Goal: Find specific page/section: Find specific page/section

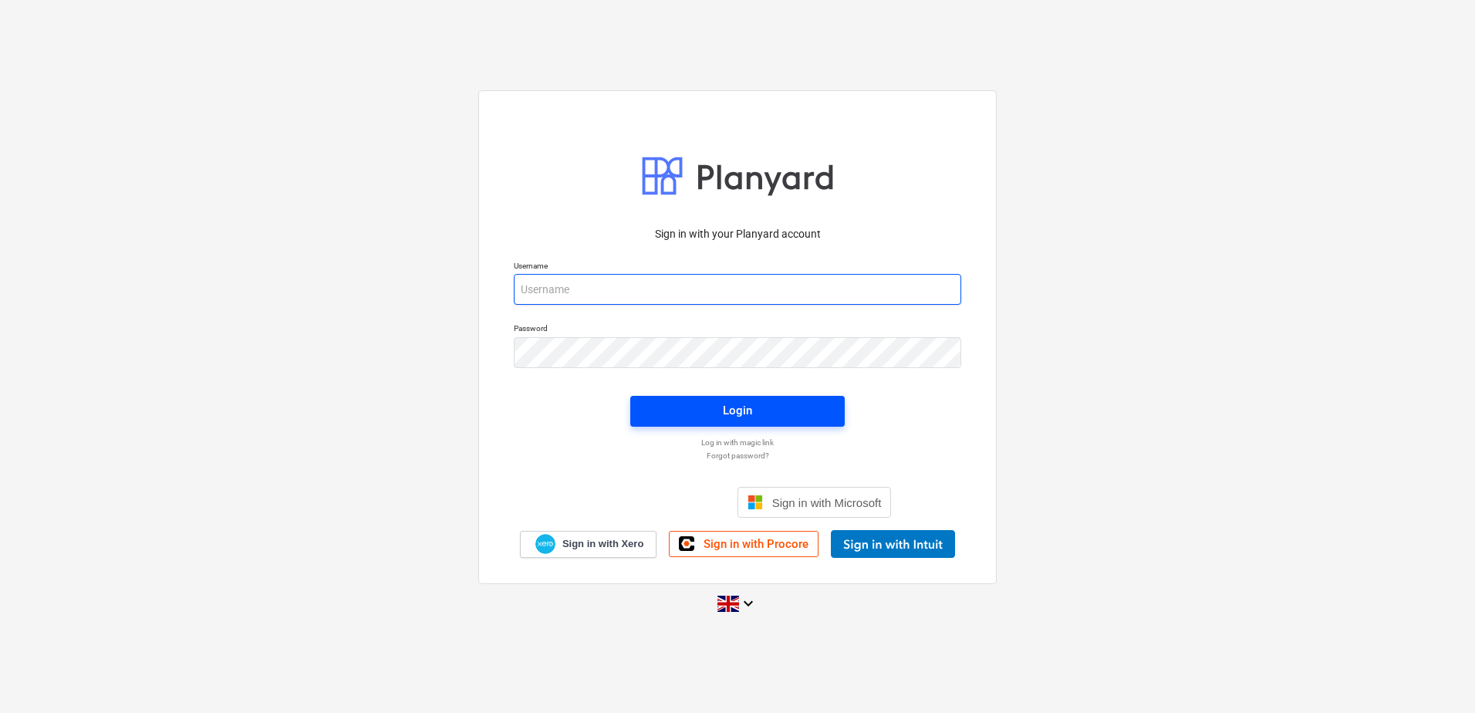
type input "[PERSON_NAME][EMAIL_ADDRESS][DOMAIN_NAME]"
click at [769, 403] on span "Login" at bounding box center [737, 410] width 177 height 20
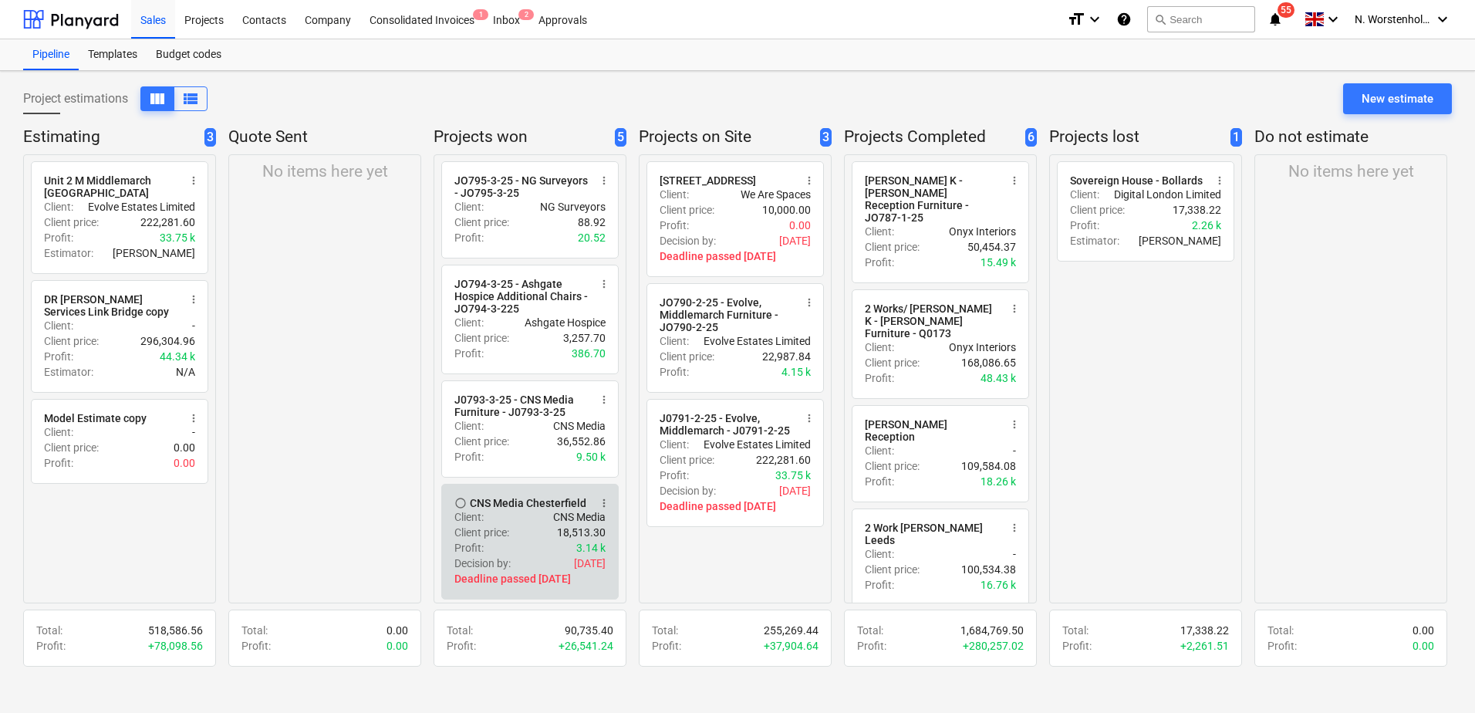
click at [530, 509] on div "CNS Media Chesterfield" at bounding box center [528, 503] width 116 height 12
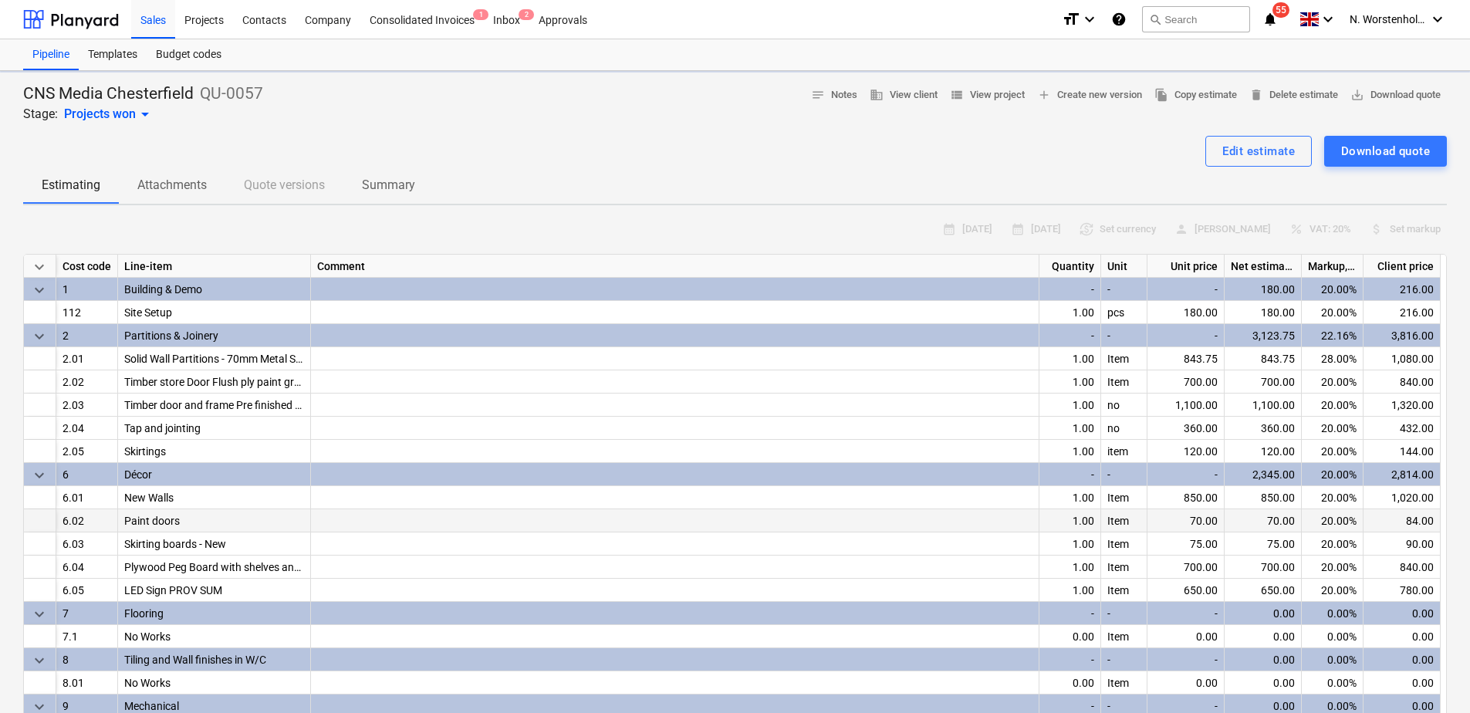
type textarea "x"
click at [202, 22] on div "Projects" at bounding box center [204, 18] width 58 height 39
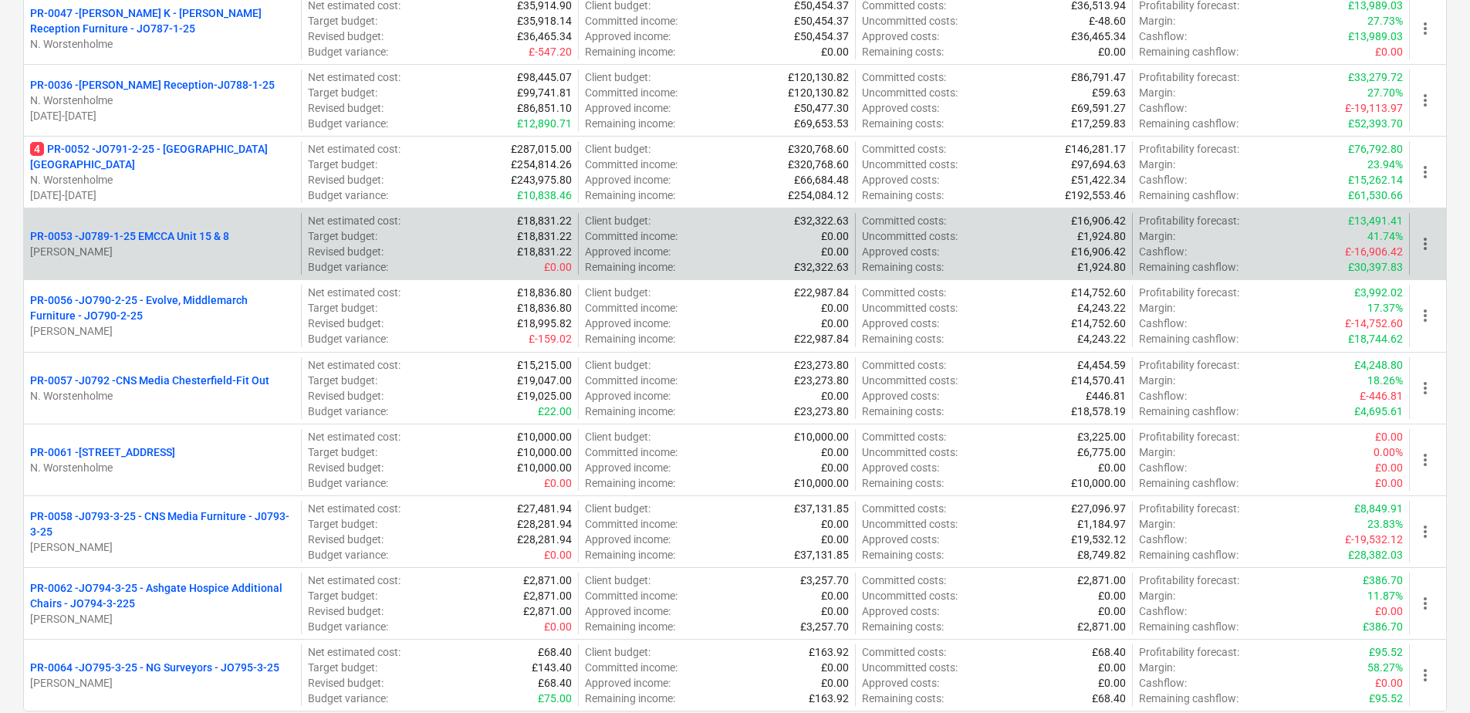
scroll to position [678, 0]
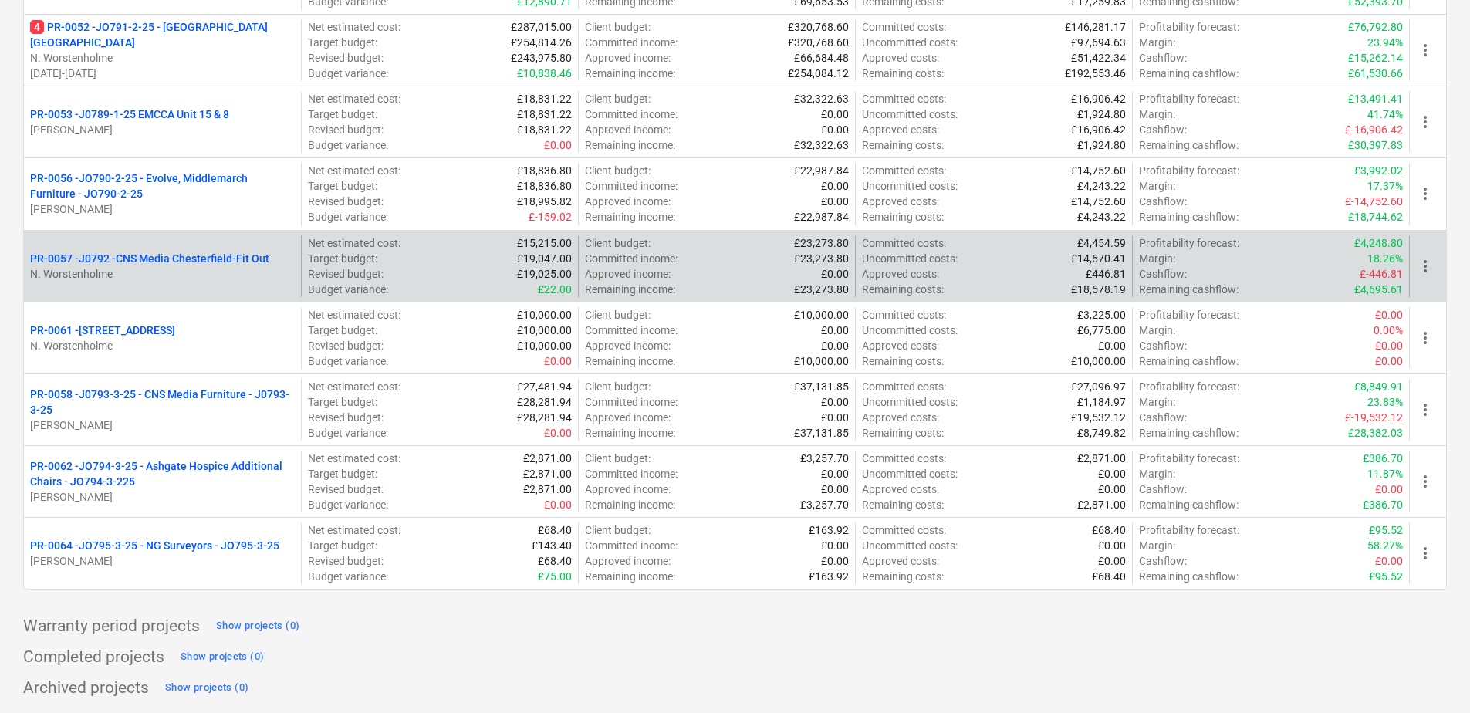
click at [209, 252] on p "PR-0057 - J0792 -CNS Media Chesterfield-Fit Out" at bounding box center [149, 258] width 239 height 15
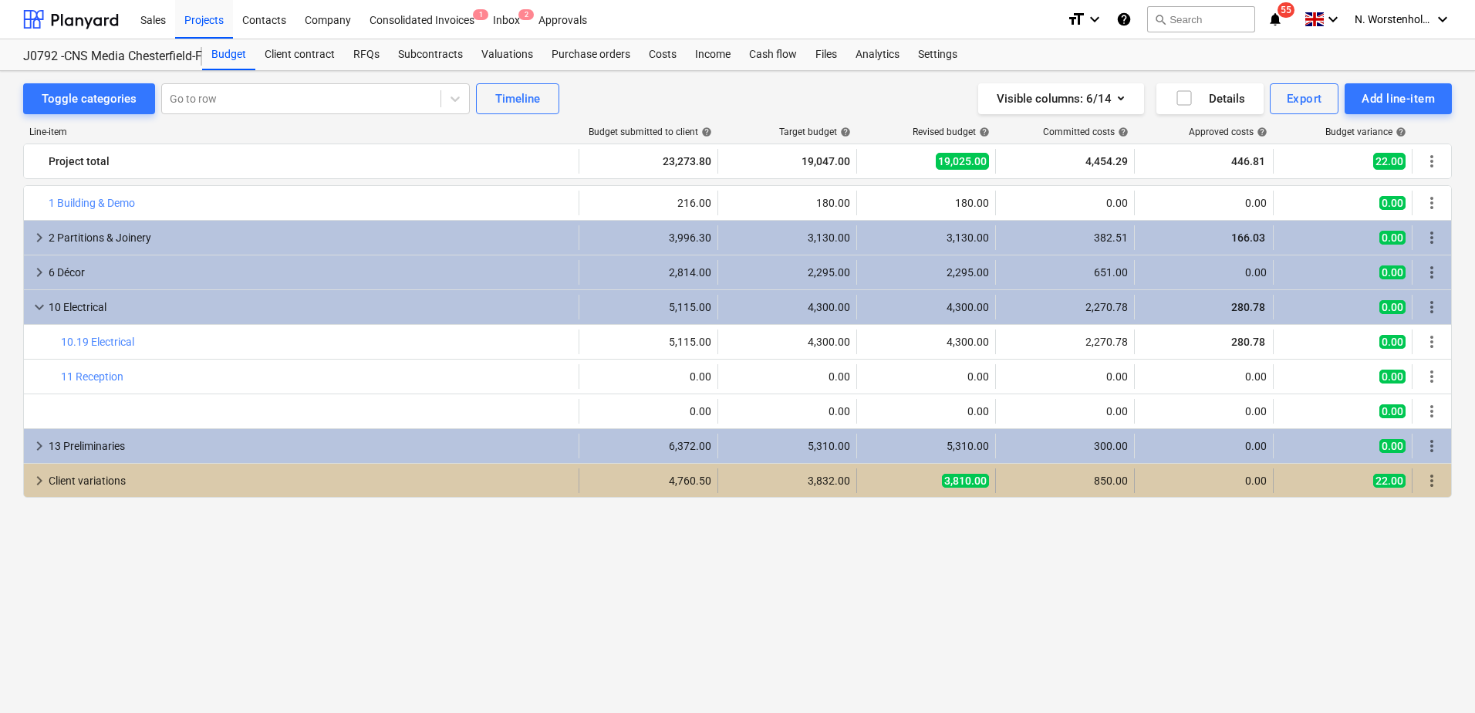
click at [85, 475] on div "Client variations" at bounding box center [311, 480] width 524 height 25
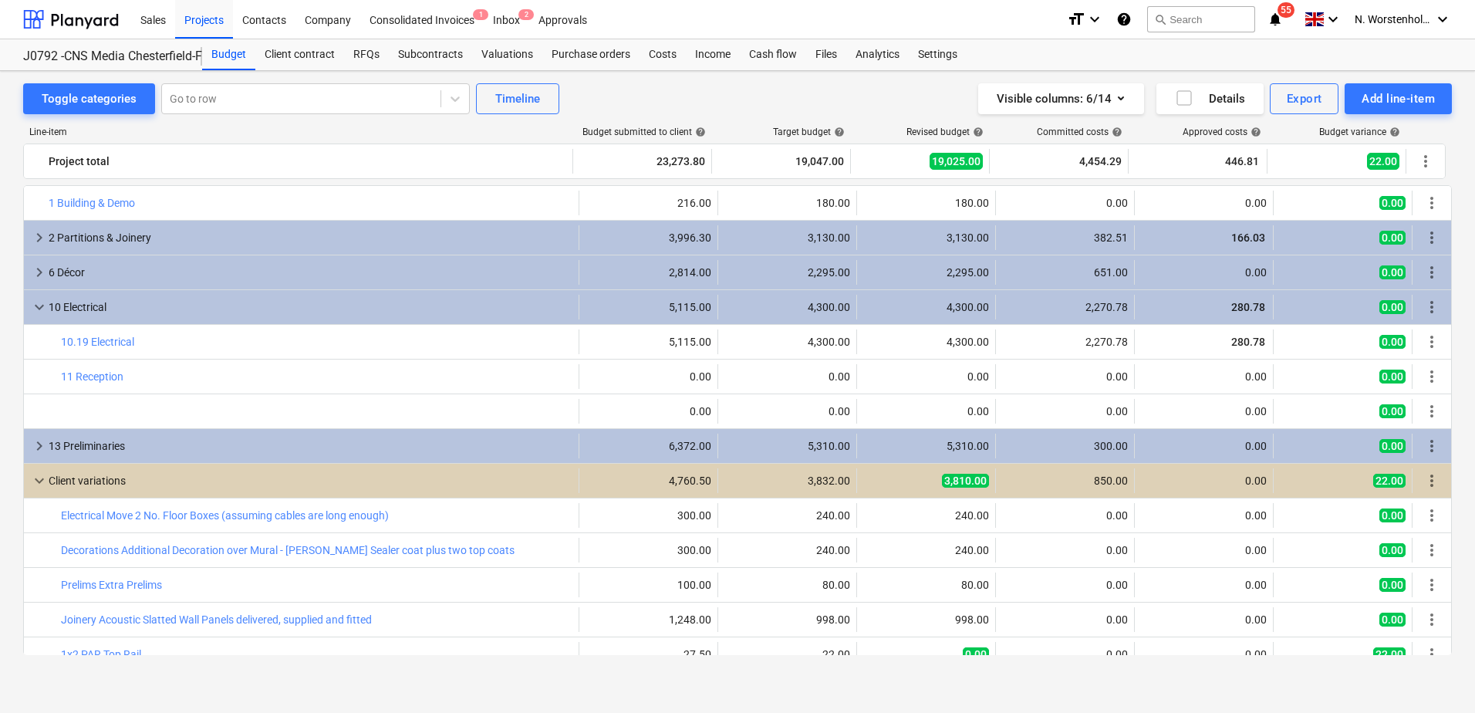
click at [85, 475] on div "Client variations" at bounding box center [311, 480] width 524 height 25
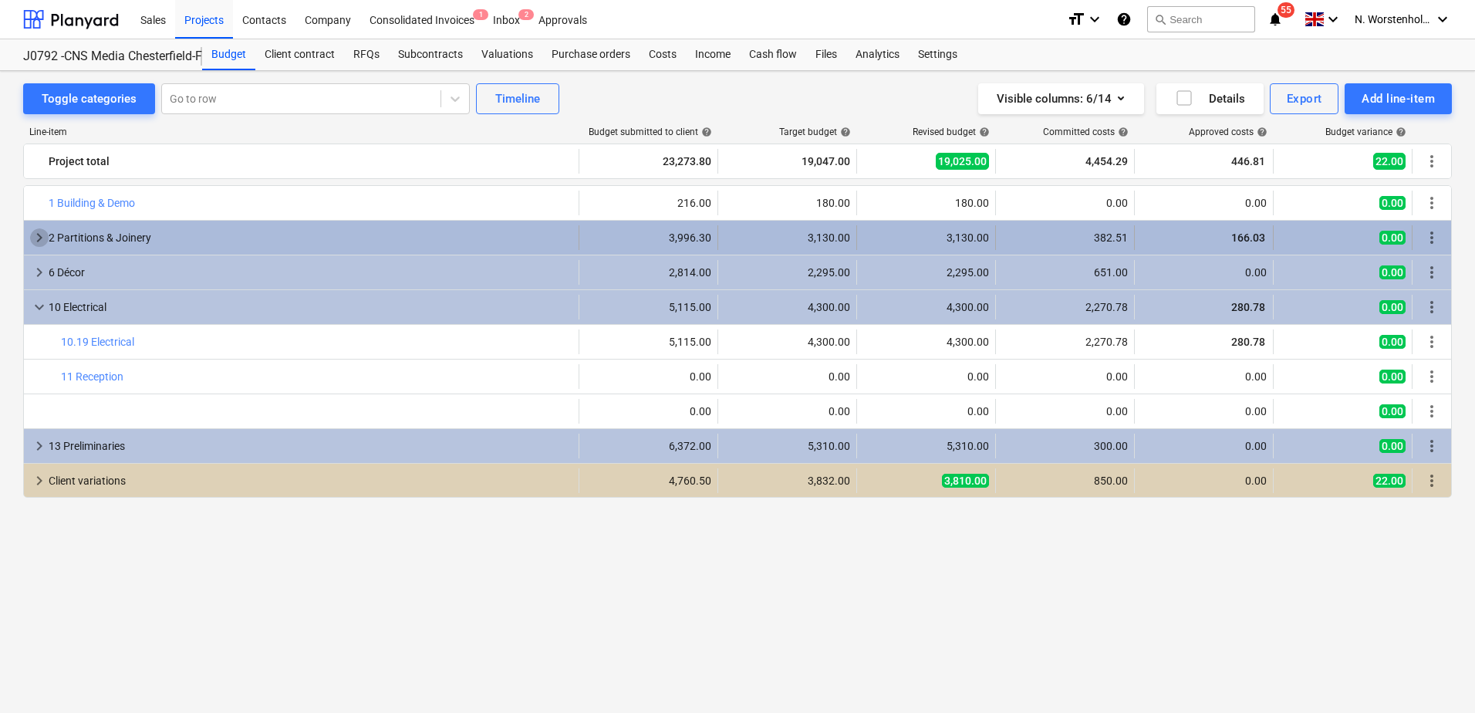
click at [43, 235] on span "keyboard_arrow_right" at bounding box center [39, 237] width 19 height 19
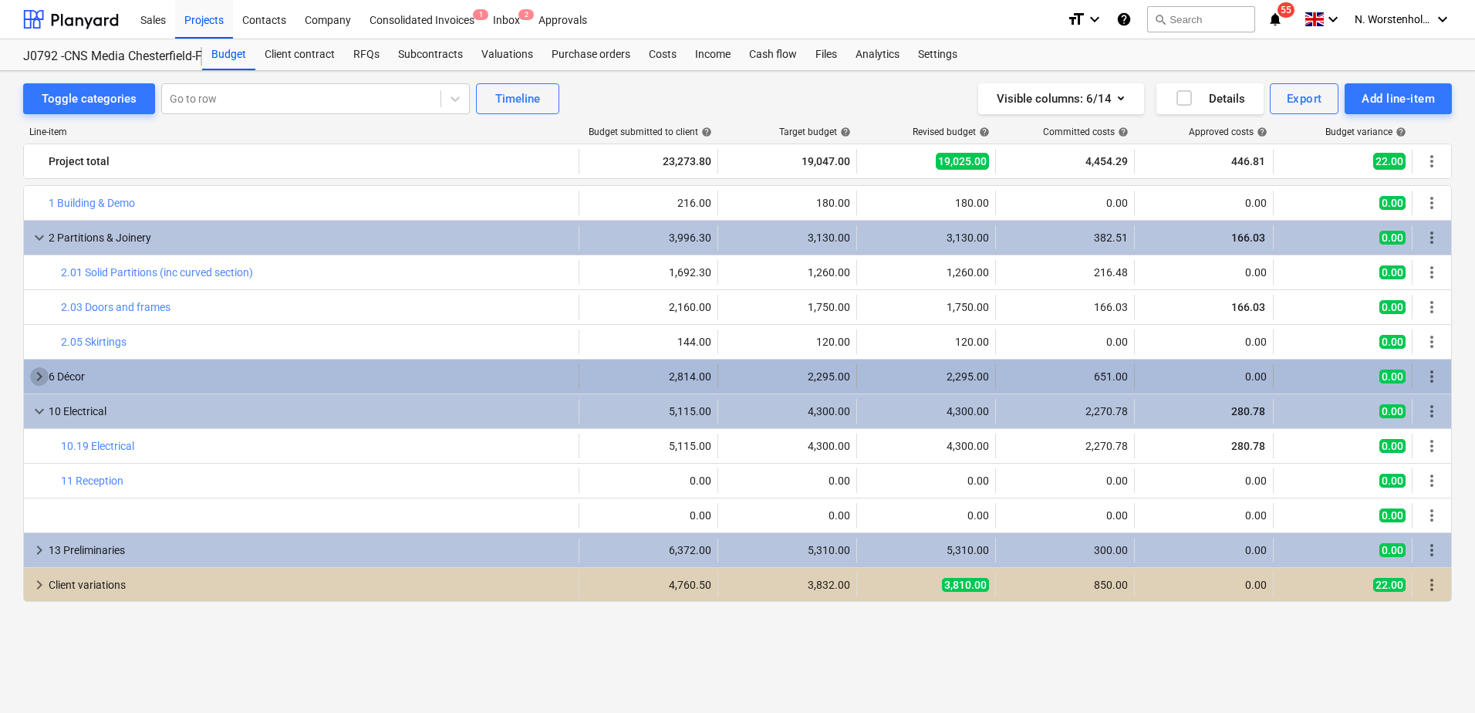
click at [32, 375] on span "keyboard_arrow_right" at bounding box center [39, 376] width 19 height 19
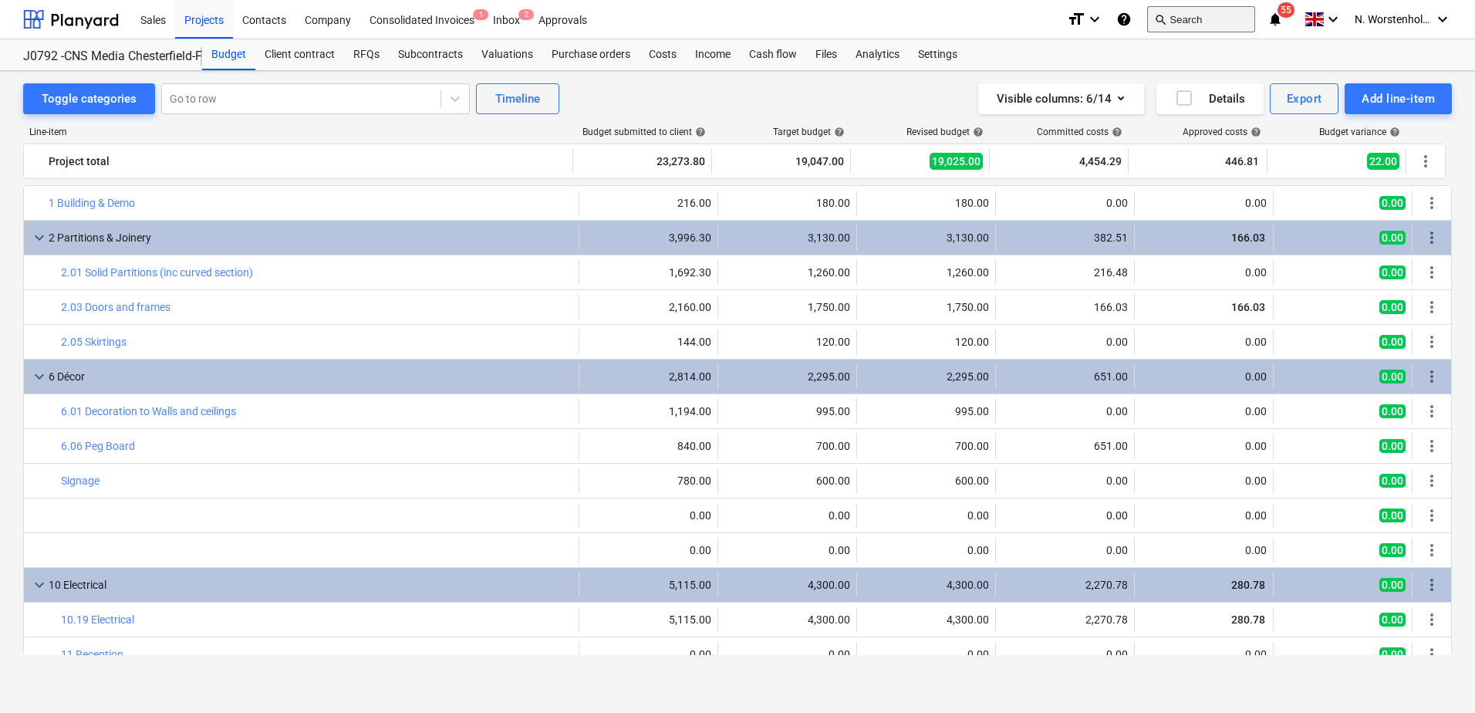
click at [1199, 16] on button "search Search" at bounding box center [1201, 19] width 108 height 26
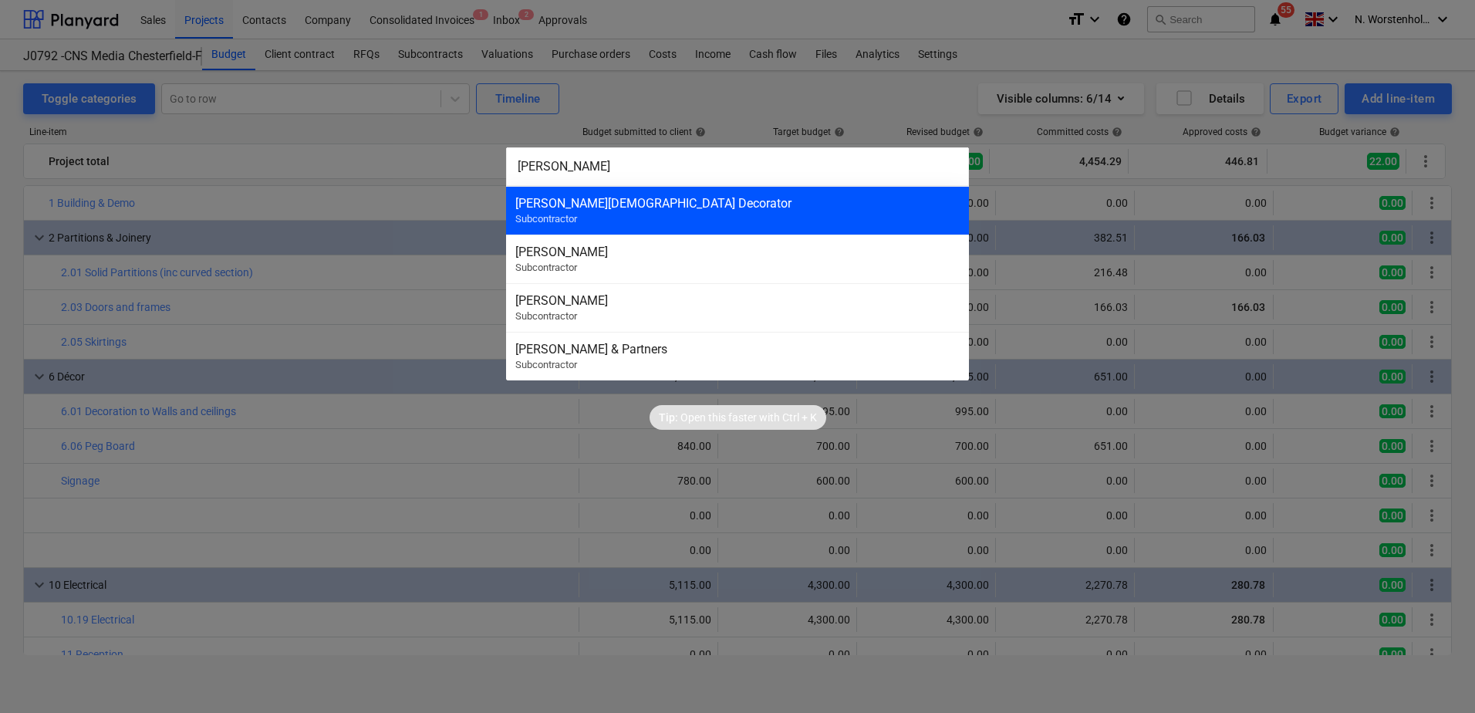
type input "[PERSON_NAME]"
click at [630, 204] on div "[PERSON_NAME][DEMOGRAPHIC_DATA] Decorator" at bounding box center [737, 203] width 444 height 15
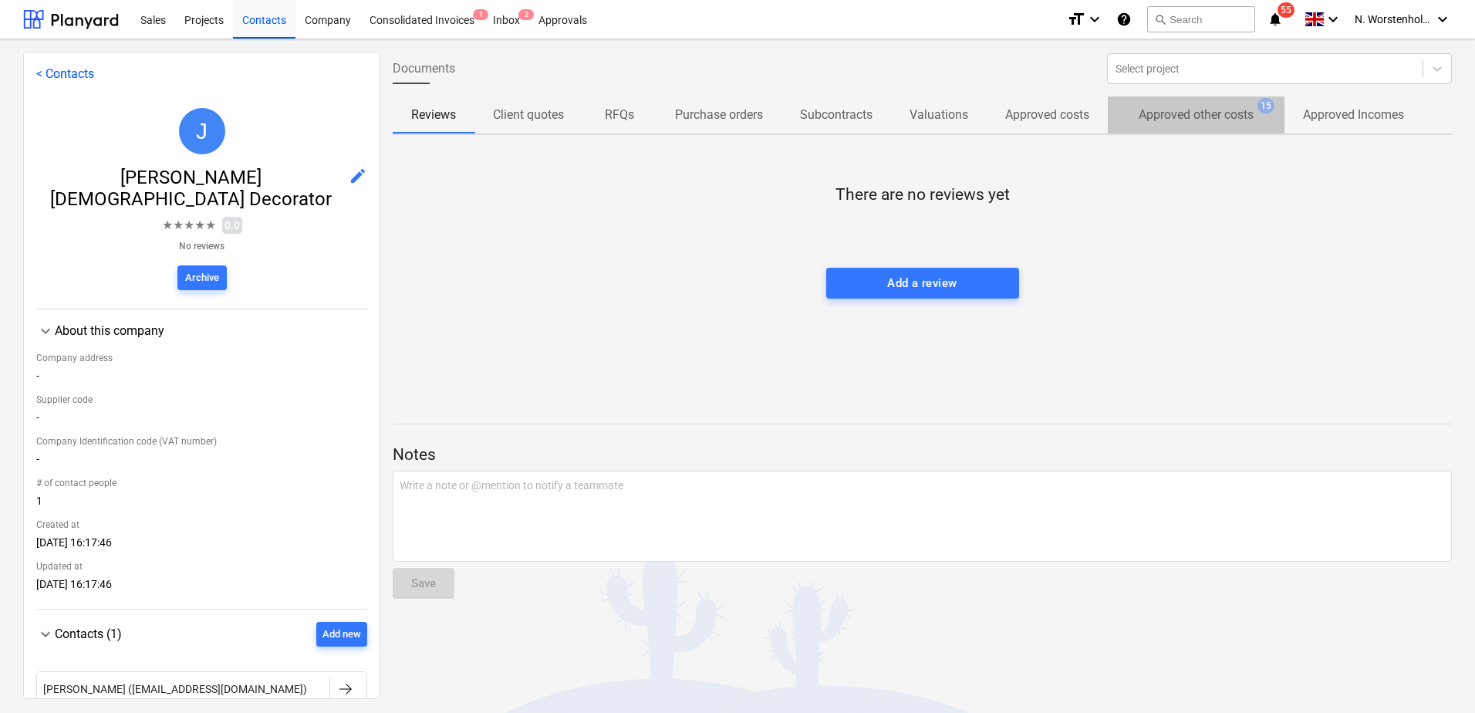
click at [1212, 115] on p "Approved other costs" at bounding box center [1196, 115] width 115 height 19
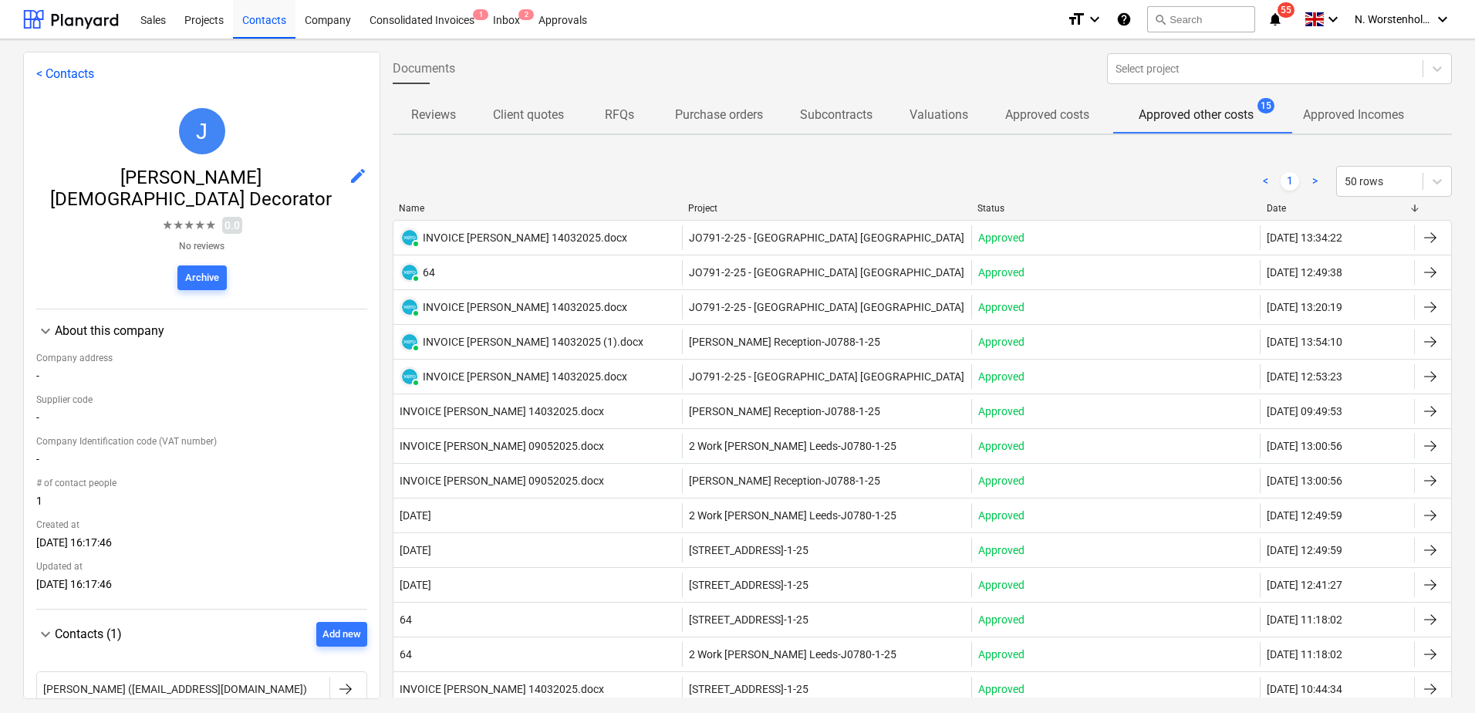
click at [1365, 113] on p "Approved Incomes" at bounding box center [1353, 115] width 101 height 19
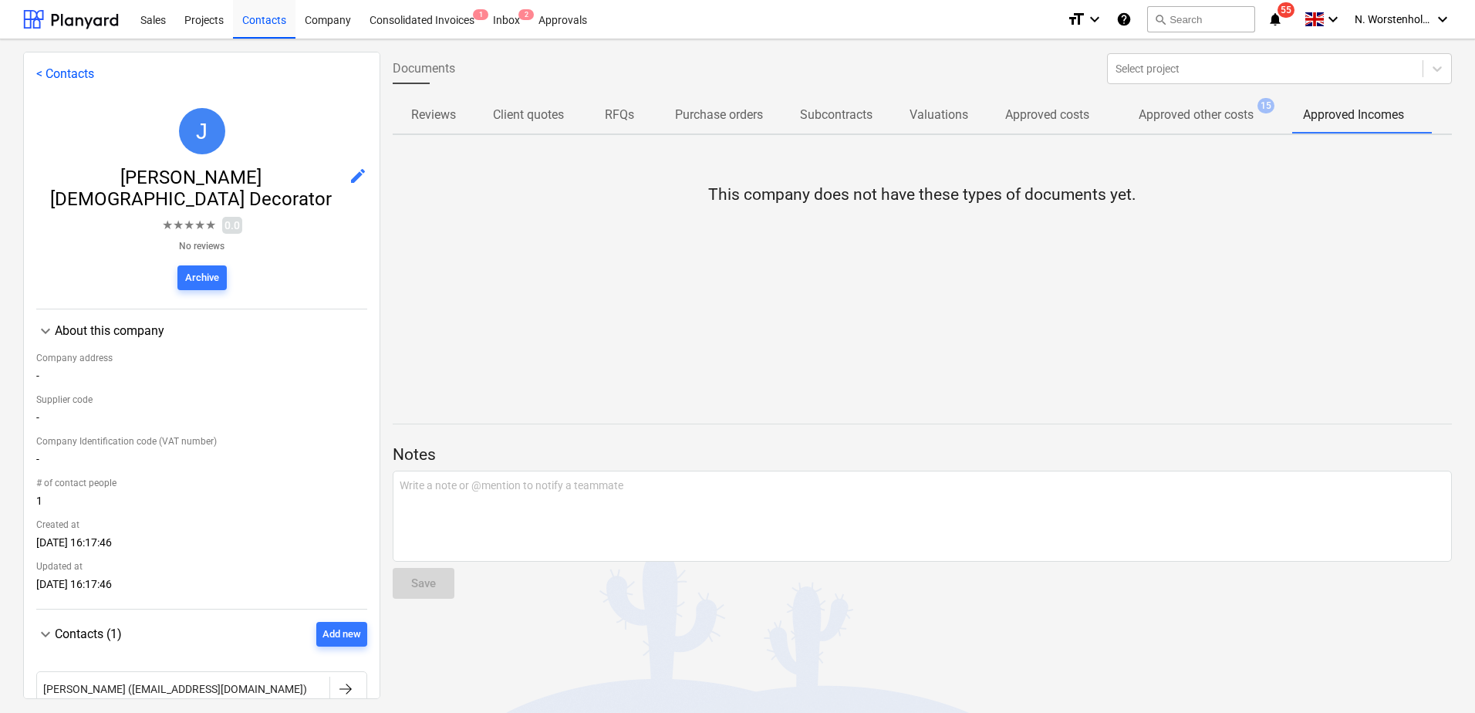
click at [1206, 110] on p "Approved other costs" at bounding box center [1196, 115] width 115 height 19
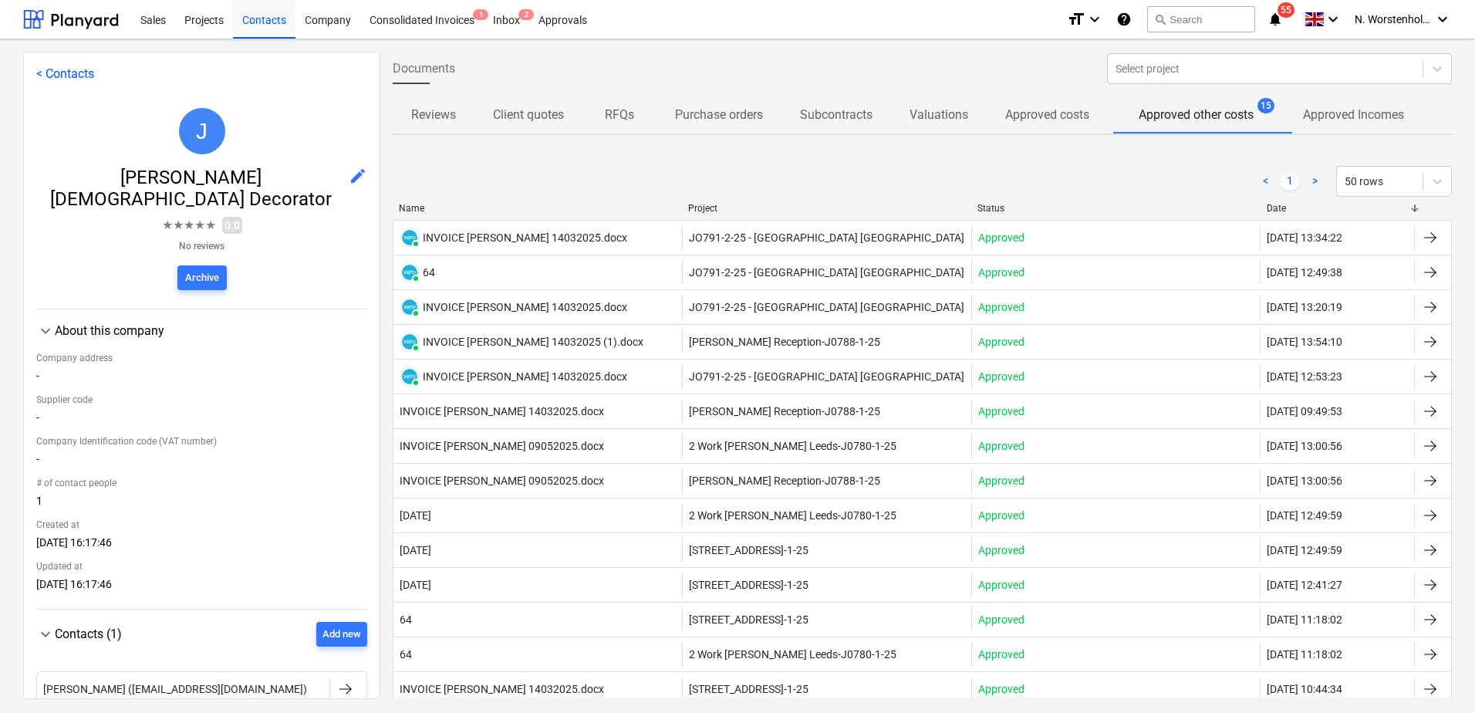
click at [1027, 113] on p "Approved costs" at bounding box center [1047, 115] width 84 height 19
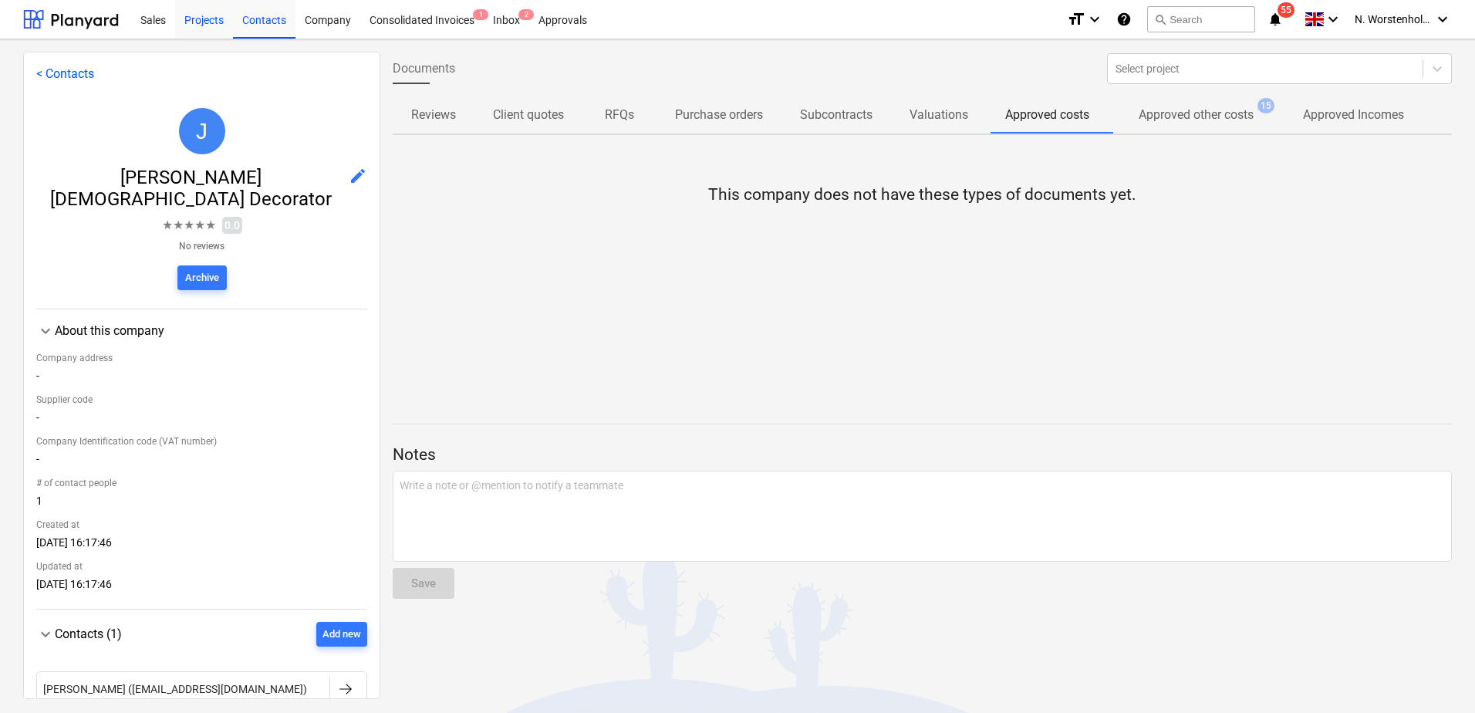
click at [214, 18] on div "Projects" at bounding box center [204, 18] width 58 height 39
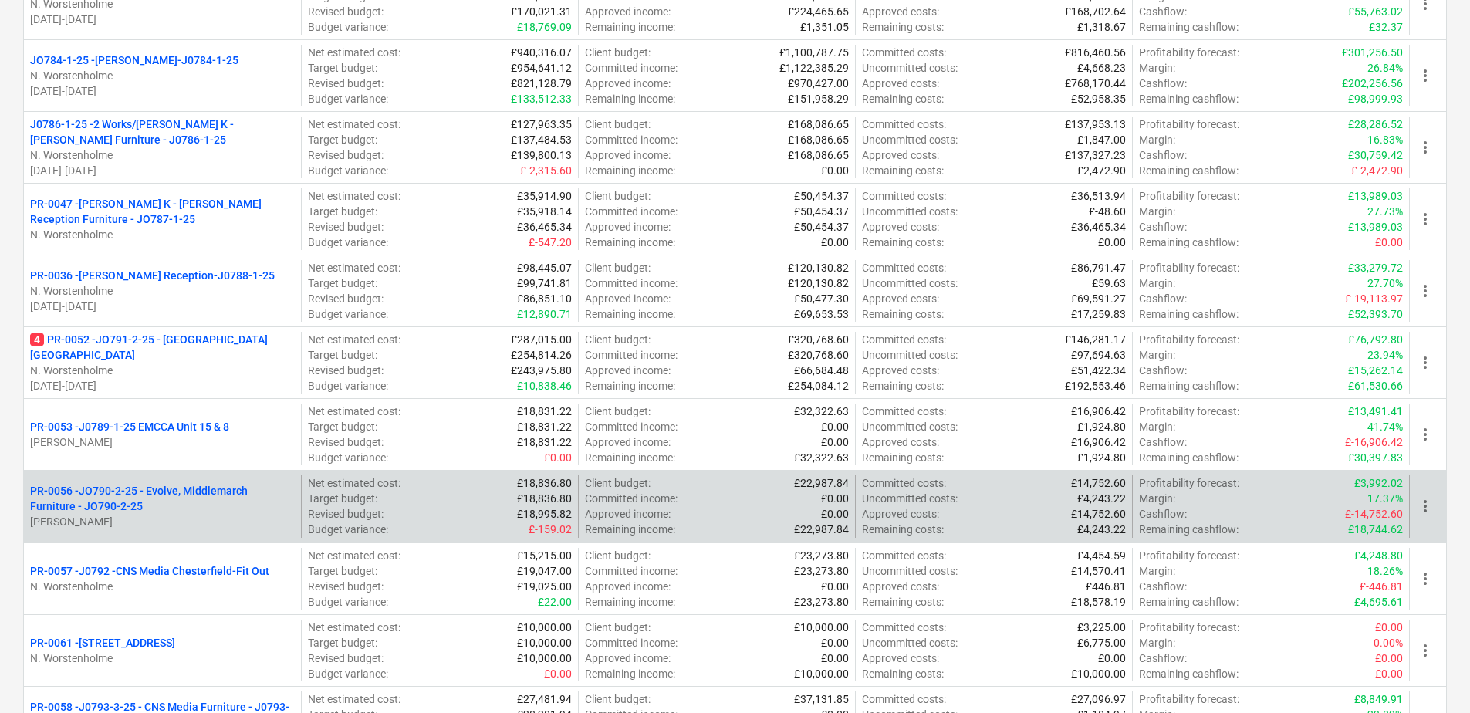
scroll to position [463, 0]
